Goal: Check status: Check status

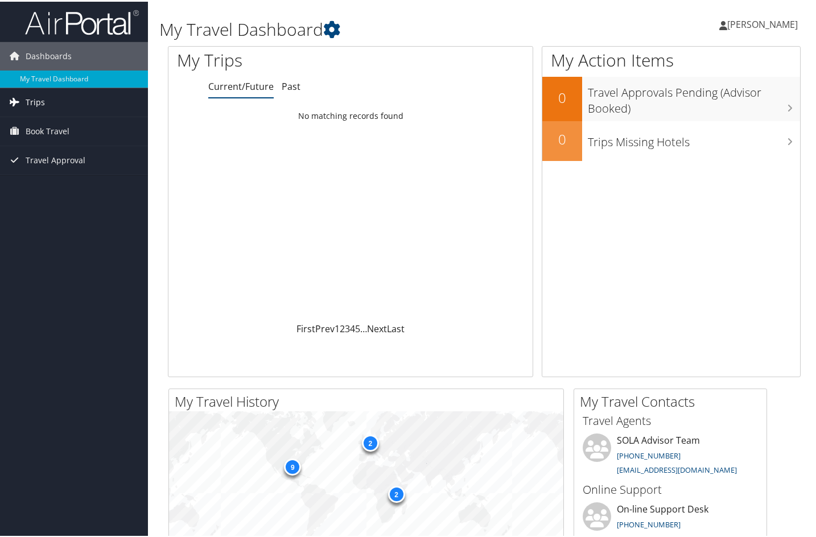
click at [42, 98] on span "Trips" at bounding box center [35, 100] width 19 height 28
click at [52, 123] on link "Current/Future Trips" at bounding box center [74, 123] width 148 height 17
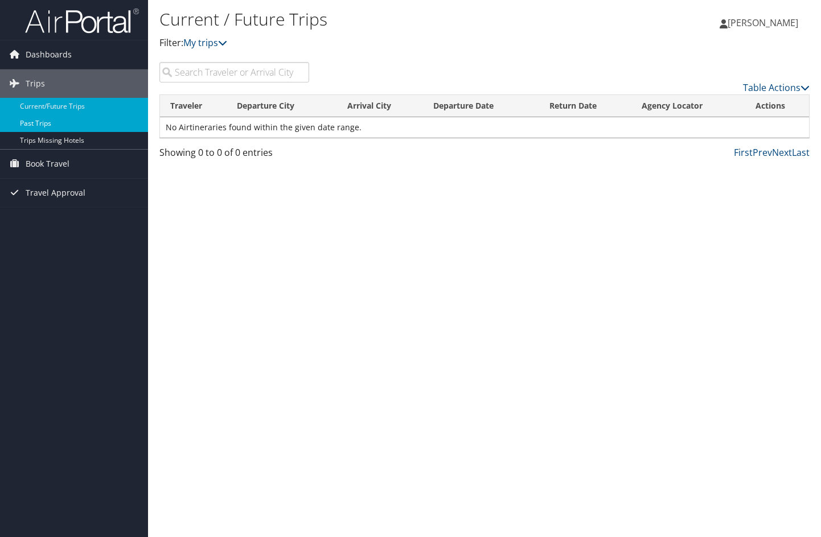
click at [89, 119] on link "Past Trips" at bounding box center [74, 123] width 148 height 17
click at [50, 197] on span "Travel Approval" at bounding box center [56, 193] width 60 height 28
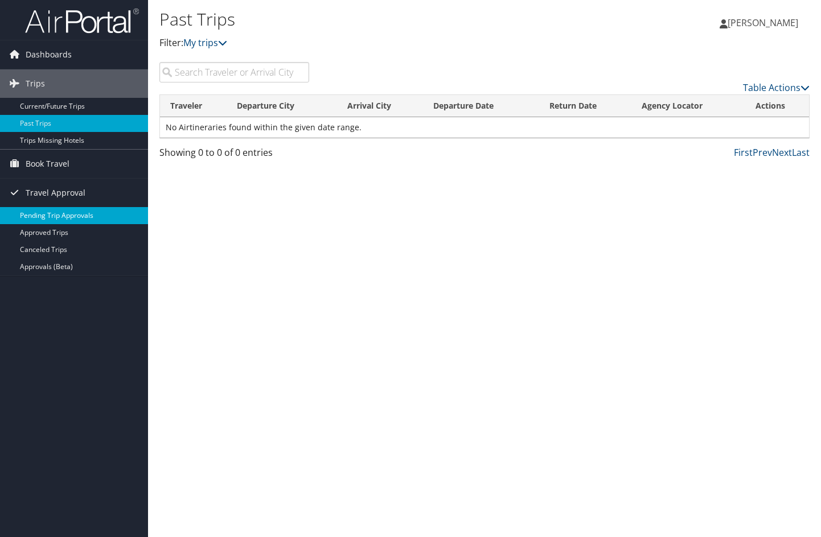
click at [50, 214] on link "Pending Trip Approvals" at bounding box center [74, 215] width 148 height 17
